Goal: Task Accomplishment & Management: Complete application form

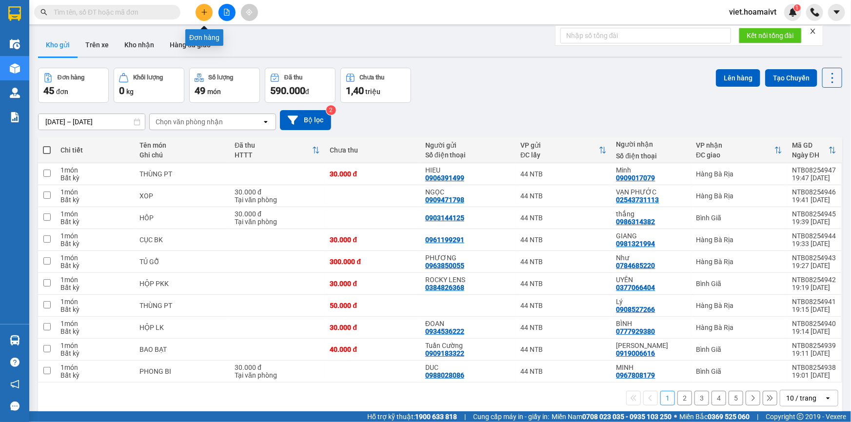
click at [201, 17] on button at bounding box center [203, 12] width 17 height 17
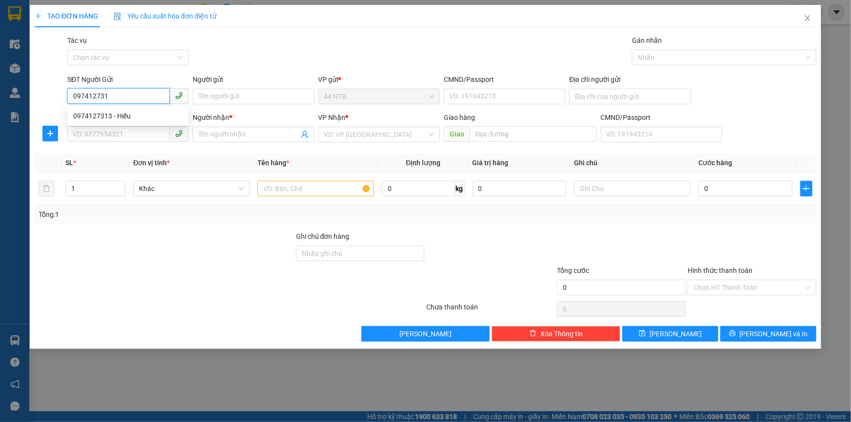
type input "0974127313"
click at [138, 112] on div "0974127313 - Hiếu" at bounding box center [128, 116] width 110 height 11
type input "Hiếu"
type input "079090000273"
type input "0908970707"
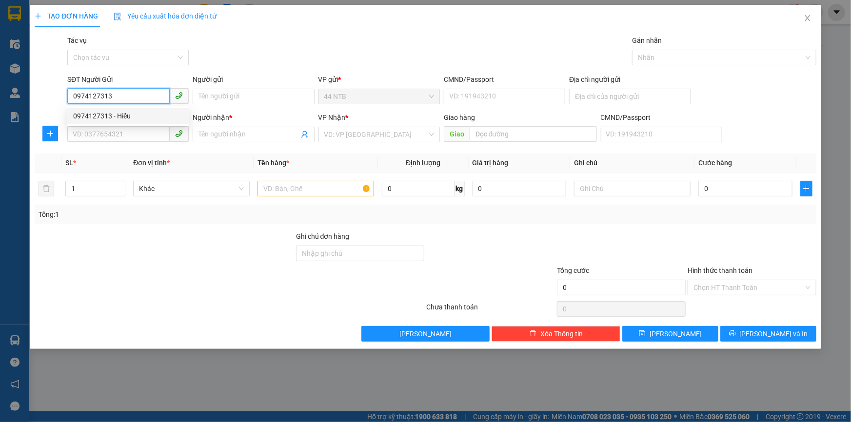
type input "Thảo VE GIAO LIEN"
type input "0974127313"
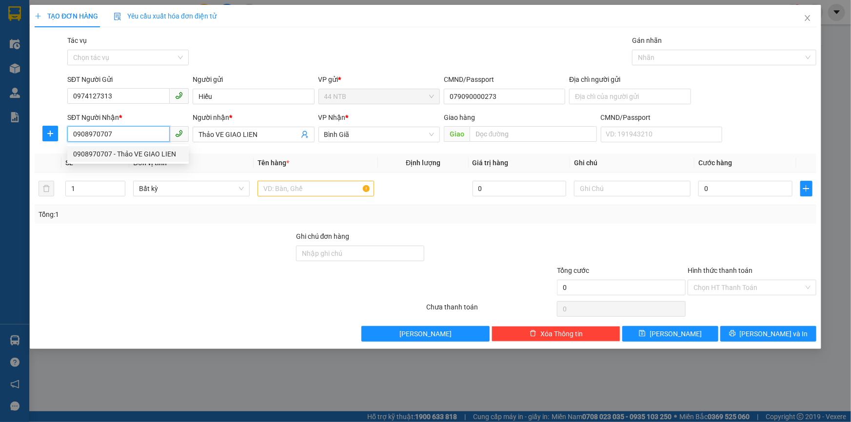
drag, startPoint x: 117, startPoint y: 136, endPoint x: 25, endPoint y: 137, distance: 91.7
click at [25, 137] on div "TẠO ĐƠN HÀNG Yêu cầu xuất hóa đơn điện tử Transit Pickup Surcharge Ids Transit …" at bounding box center [425, 211] width 851 height 422
type input "0939661667"
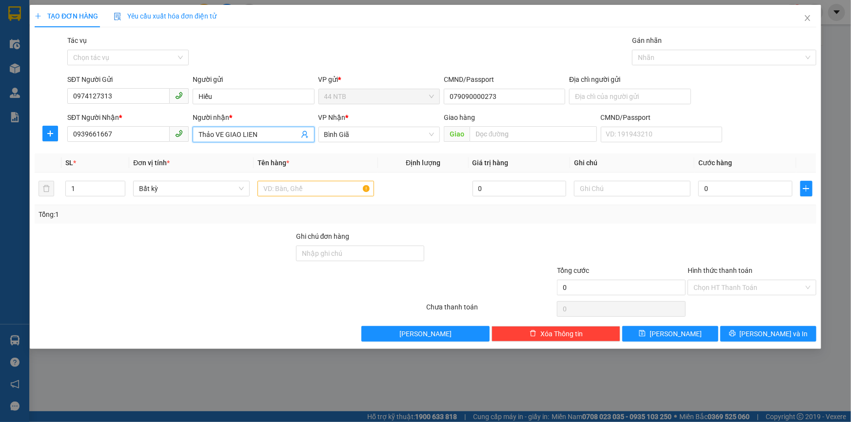
drag, startPoint x: 264, startPoint y: 133, endPoint x: 189, endPoint y: 139, distance: 75.4
click at [189, 139] on div "SĐT Người Nhận * 0939661667 Người nhận * Thảo VE GIAO LIEN Thảo VE GIAO LIEN VP…" at bounding box center [441, 129] width 753 height 34
type input "ngữ"
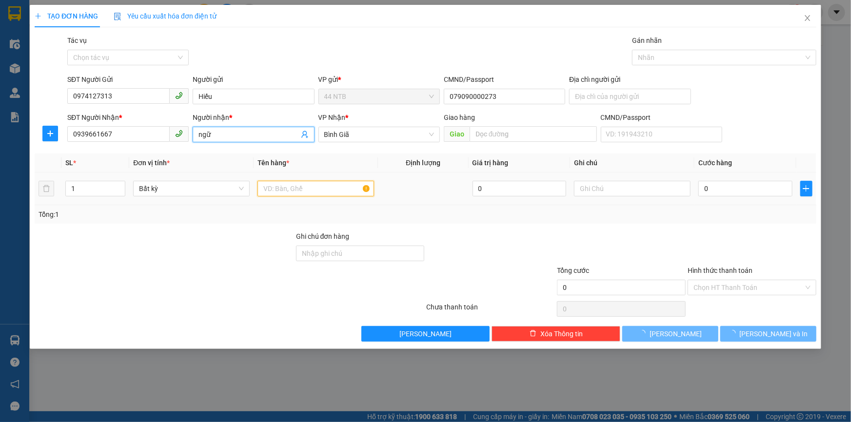
click at [325, 187] on input "text" at bounding box center [315, 189] width 117 height 16
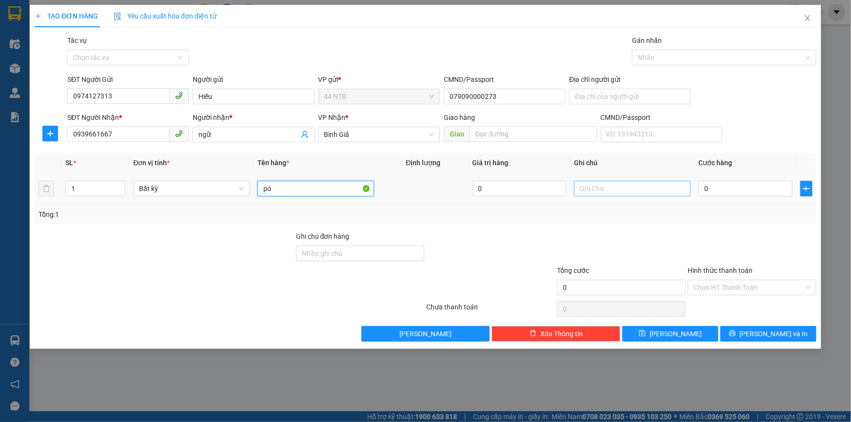
type input "pó"
click at [600, 192] on input "text" at bounding box center [632, 189] width 117 height 16
type input "cây quản cáo"
click at [722, 191] on input "0" at bounding box center [745, 189] width 94 height 16
type input "3"
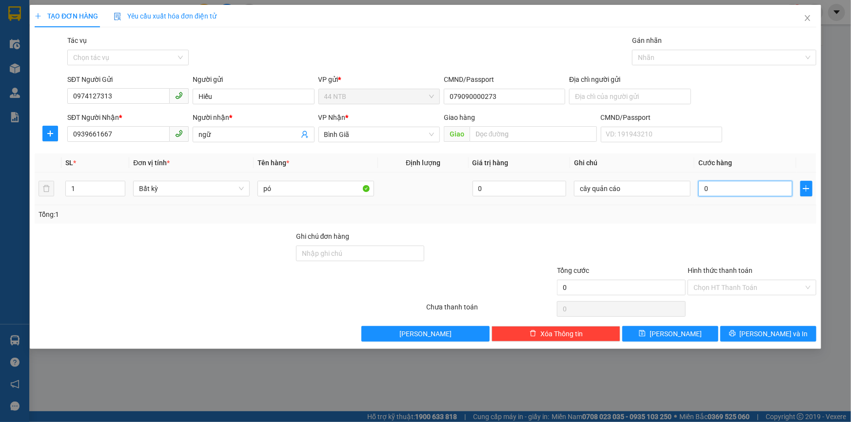
type input "3"
type input "30"
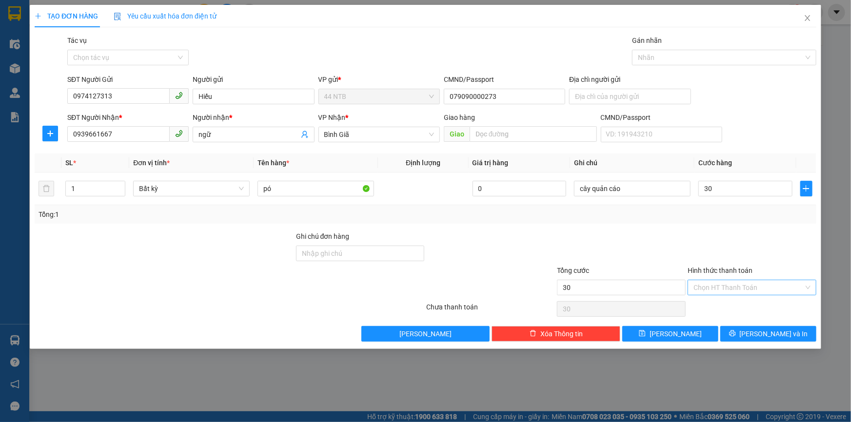
type input "30.000"
drag, startPoint x: 721, startPoint y: 283, endPoint x: 736, endPoint y: 293, distance: 18.0
click at [726, 285] on input "Hình thức thanh toán" at bounding box center [748, 287] width 110 height 15
click at [739, 307] on div "Tại văn phòng" at bounding box center [751, 306] width 117 height 11
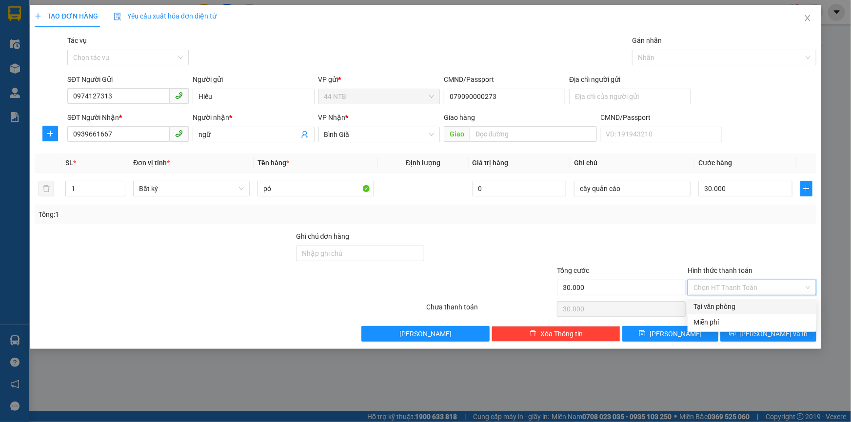
type input "0"
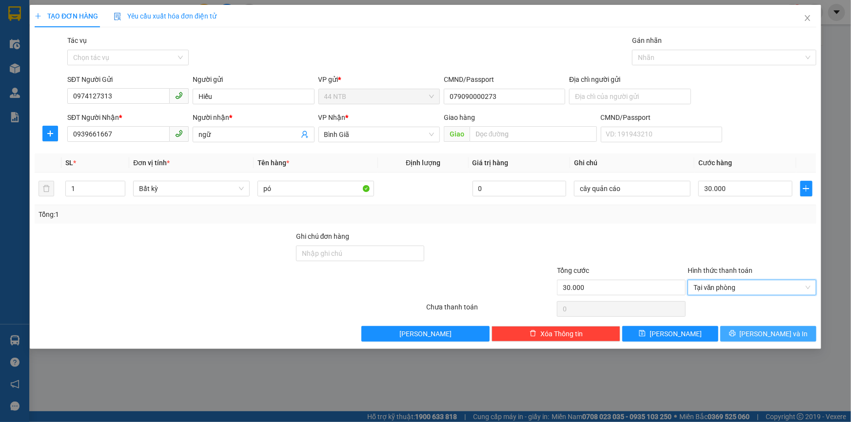
click at [761, 334] on span "Lưu và In" at bounding box center [774, 334] width 68 height 11
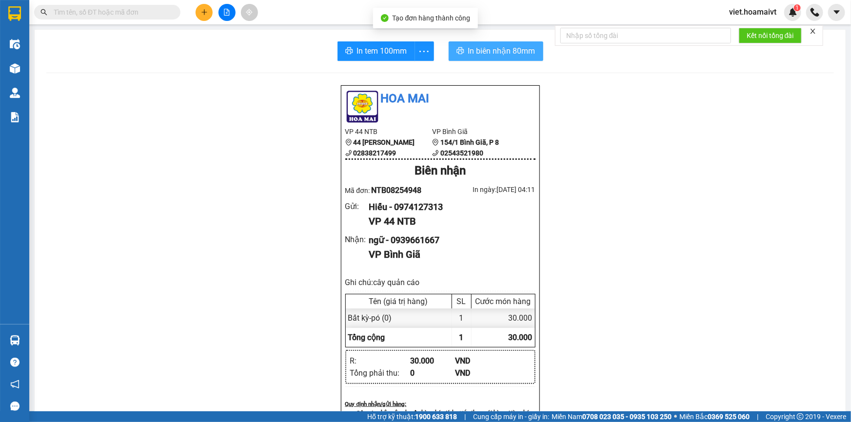
click at [502, 55] on span "In biên nhận 80mm" at bounding box center [501, 51] width 67 height 12
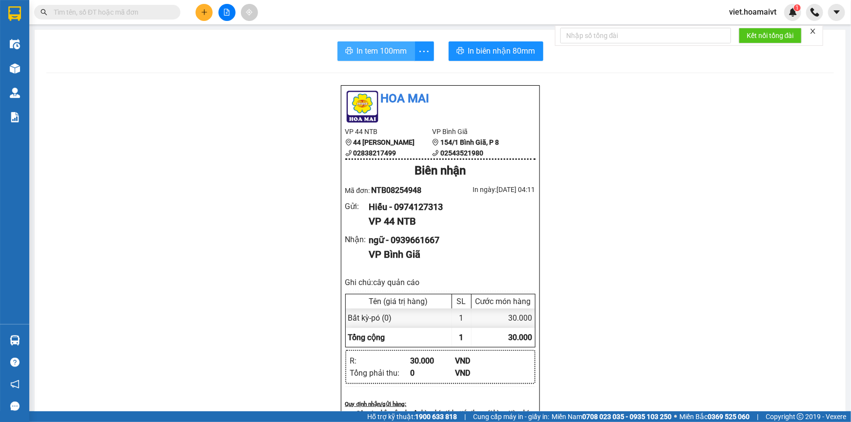
click at [371, 50] on span "In tem 100mm" at bounding box center [382, 51] width 50 height 12
